Goal: Information Seeking & Learning: Learn about a topic

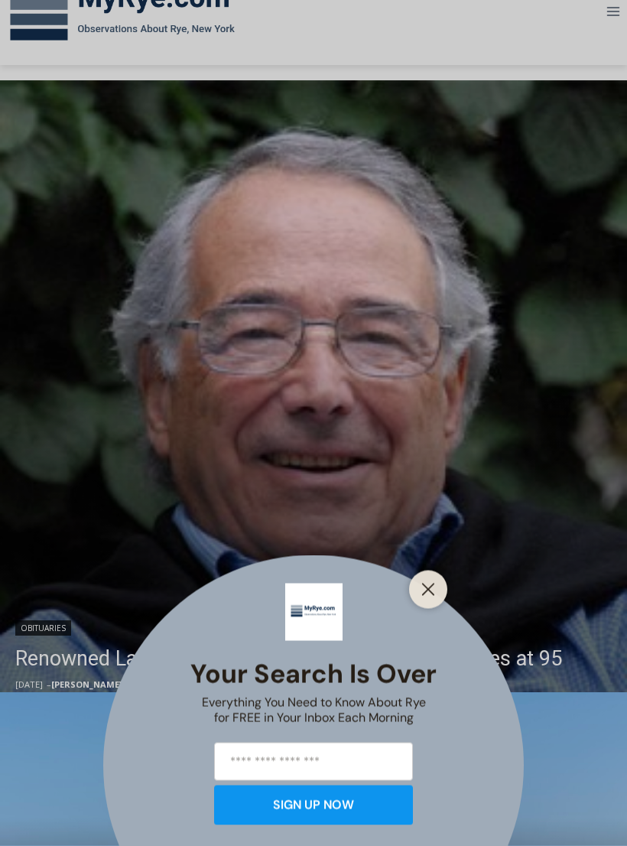
scroll to position [247, 0]
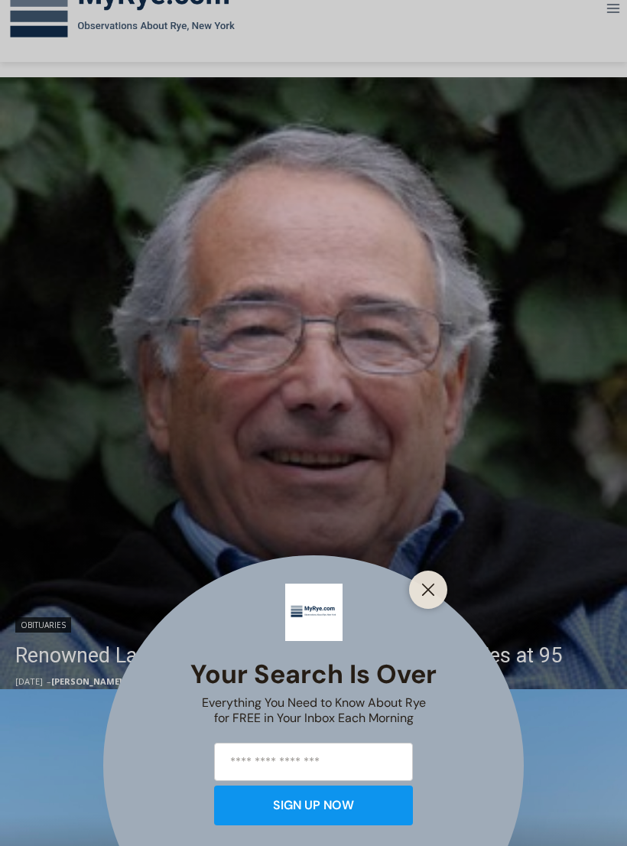
click at [433, 596] on icon "Close" at bounding box center [428, 590] width 14 height 14
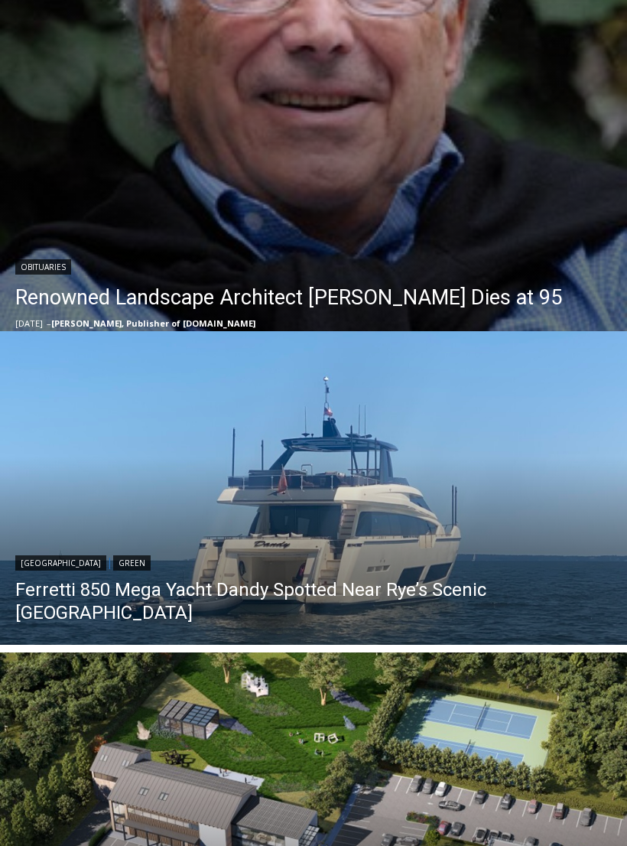
scroll to position [600, 0]
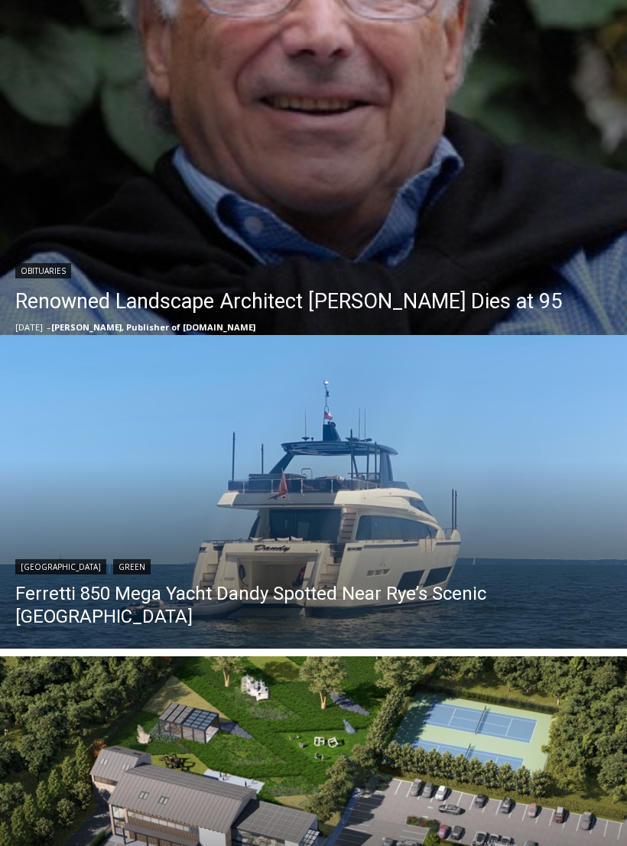
click at [343, 302] on link "Renowned Landscape Architect Peter Rolland Dies at 95" at bounding box center [288, 302] width 547 height 31
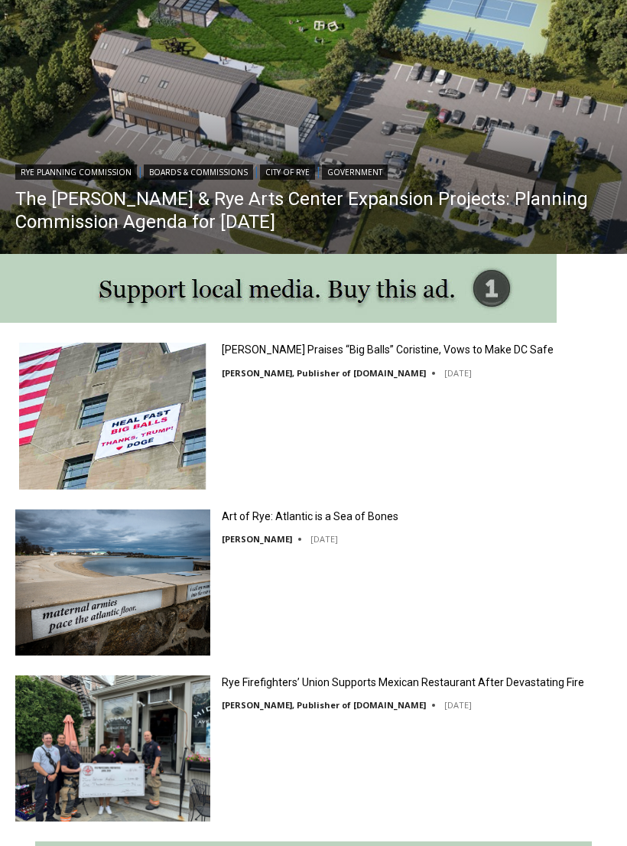
scroll to position [1319, 0]
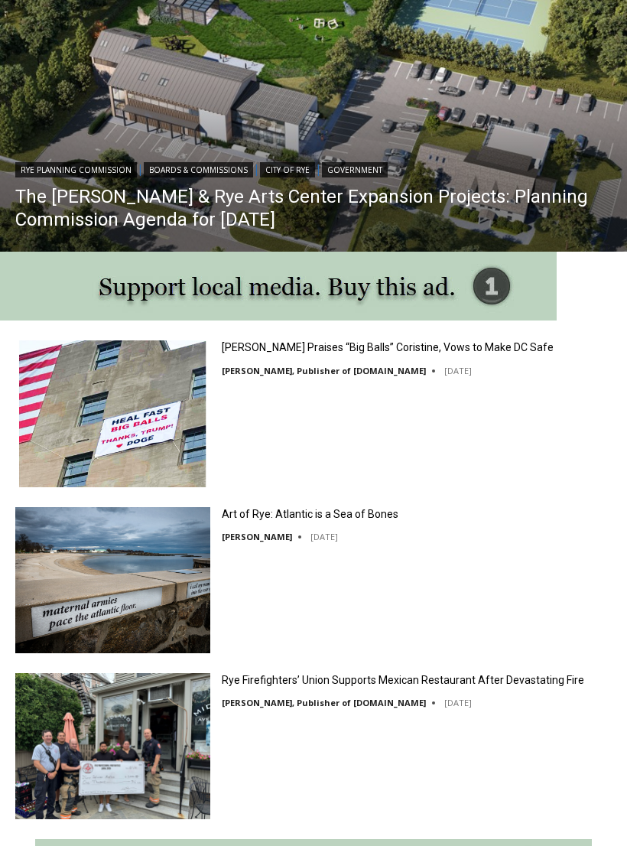
click at [332, 511] on link "Art of Rye: Atlantic is a Sea of Bones" at bounding box center [310, 514] width 177 height 14
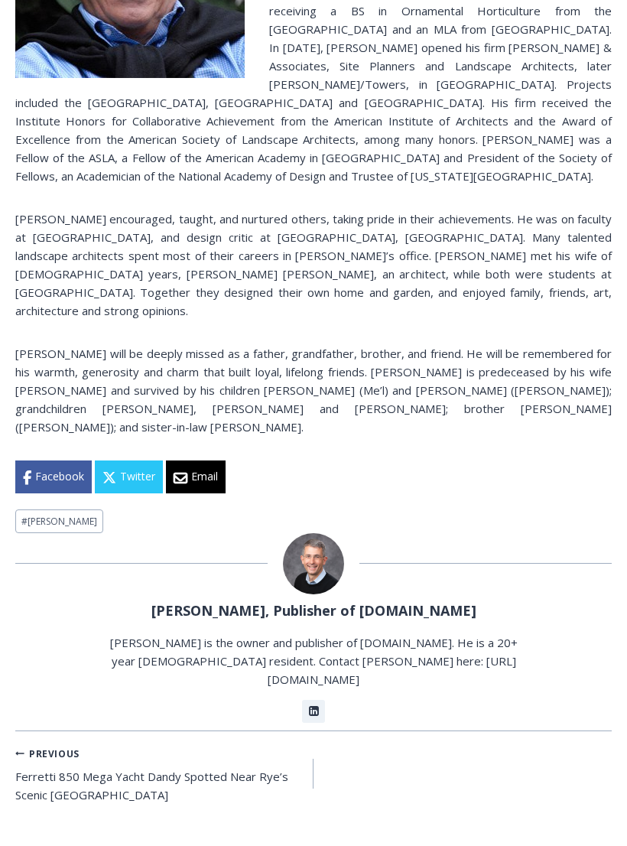
scroll to position [343, 0]
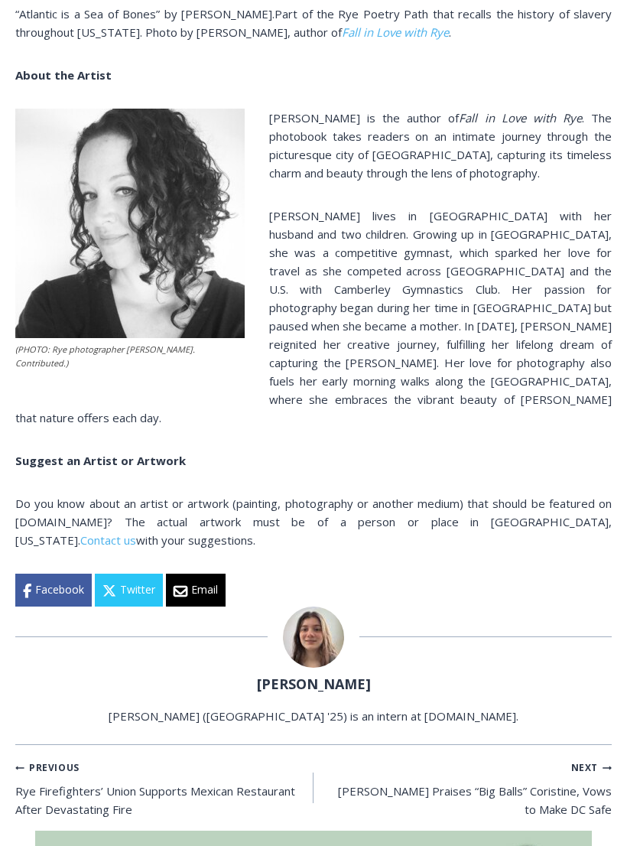
scroll to position [1111, 0]
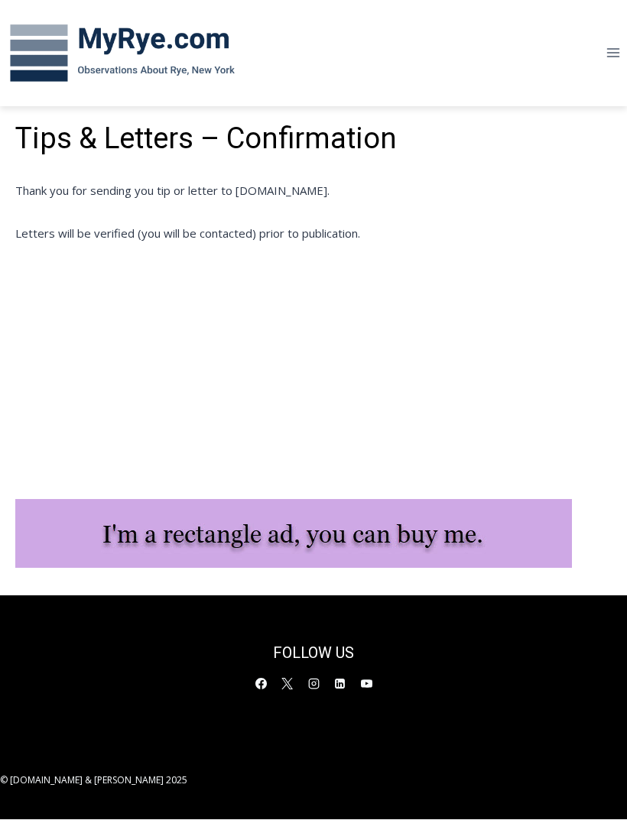
scroll to position [251, 0]
